Goal: Find specific page/section

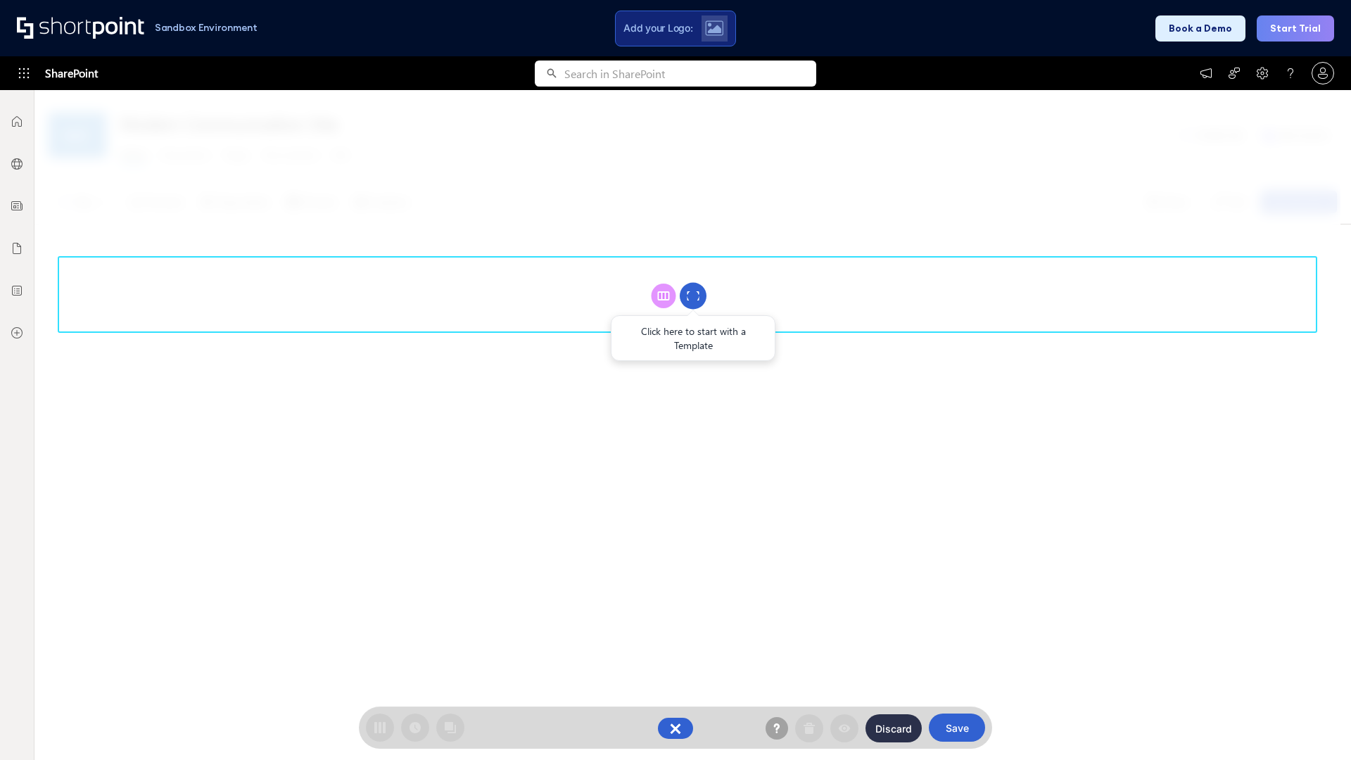
click at [693, 296] on circle at bounding box center [693, 296] width 27 height 27
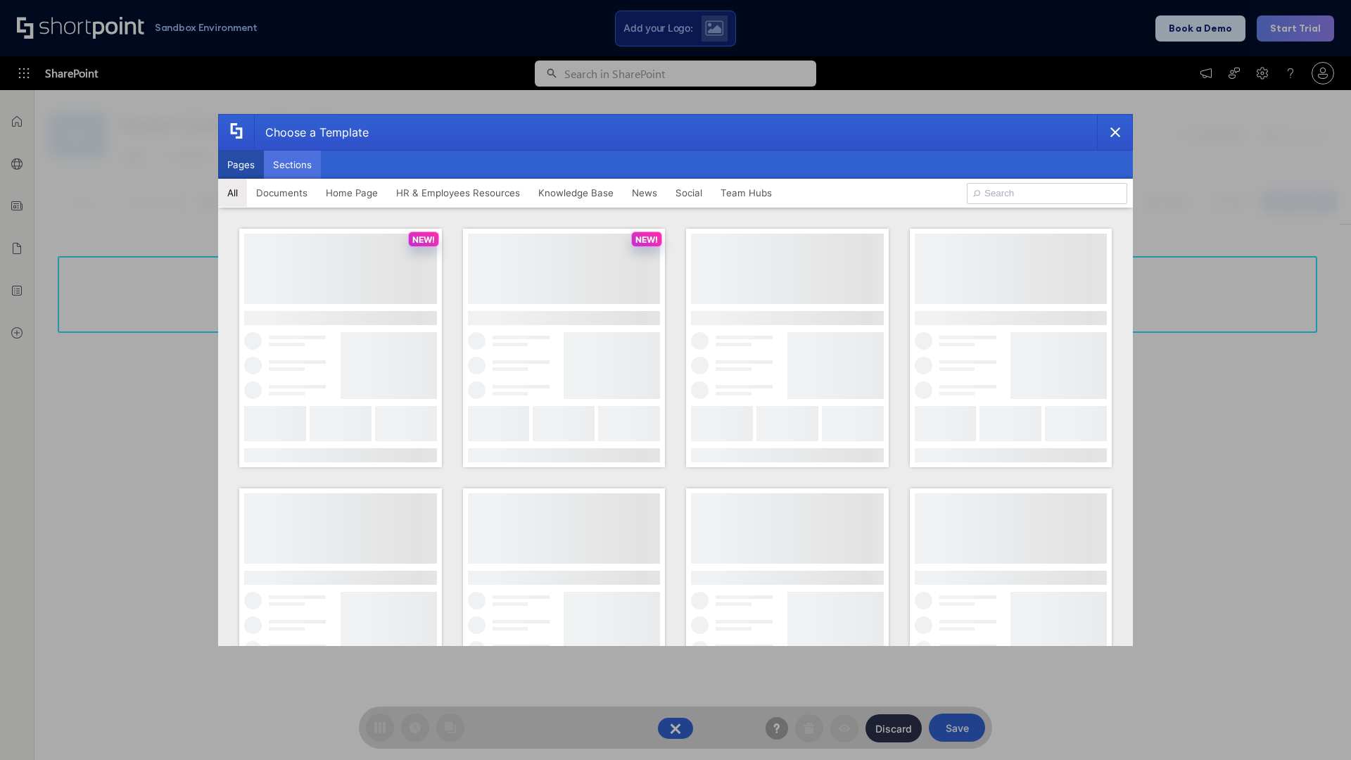
click at [292, 165] on button "Sections" at bounding box center [292, 165] width 57 height 28
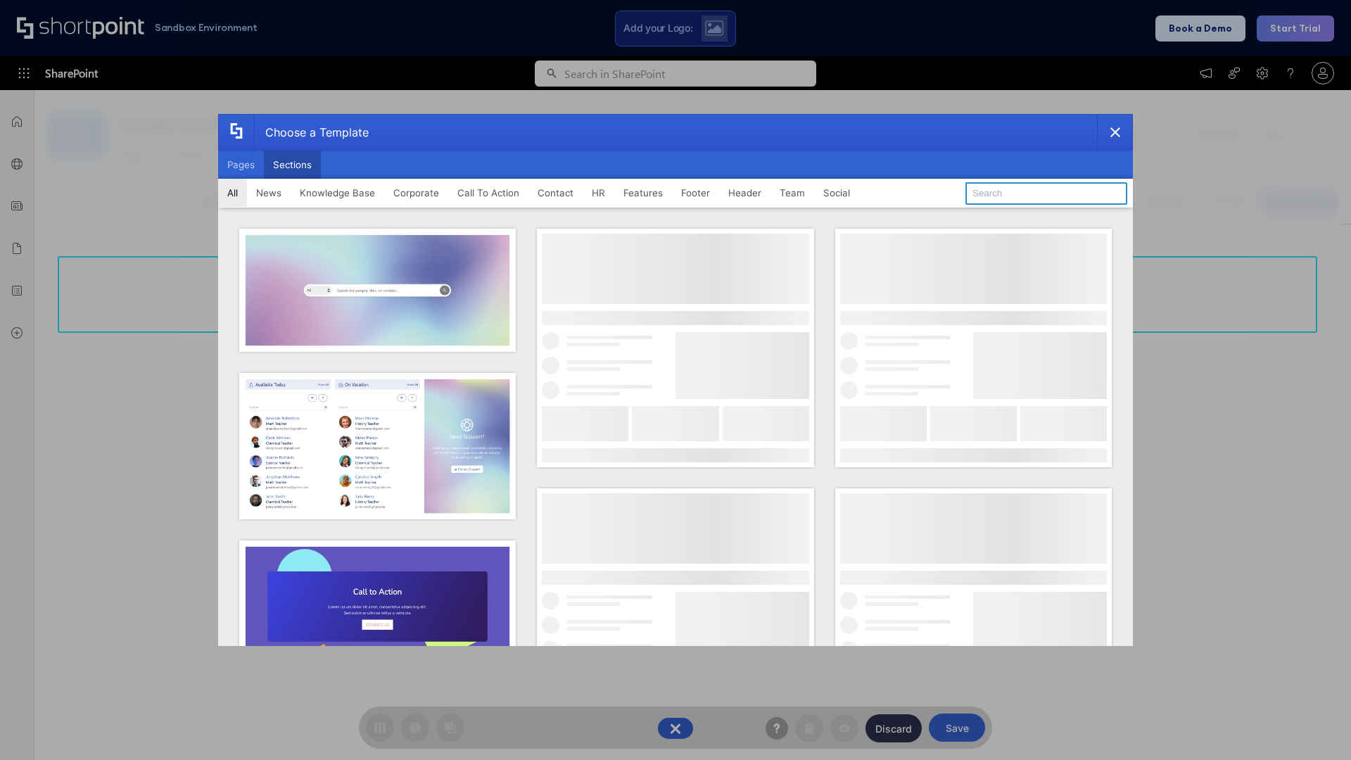
type input "Healthcare Header"
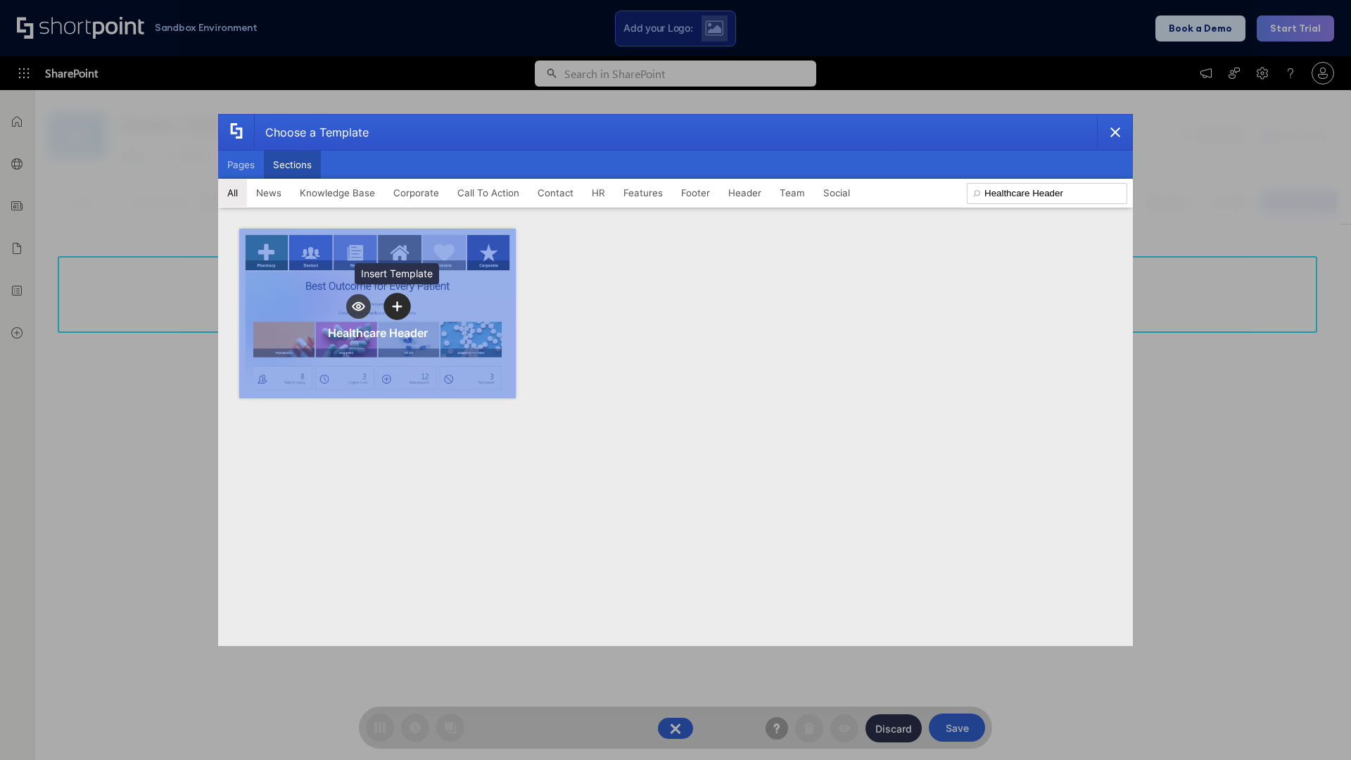
click at [397, 306] on icon "template selector" at bounding box center [397, 307] width 10 height 10
